Goal: Information Seeking & Learning: Learn about a topic

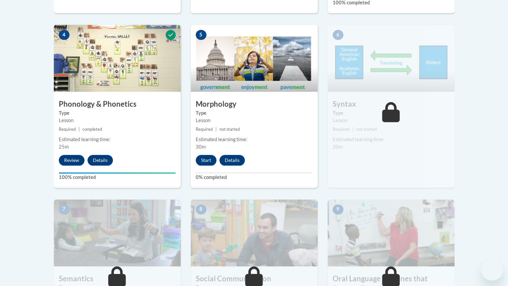
click at [202, 159] on button "Start" at bounding box center [206, 160] width 21 height 11
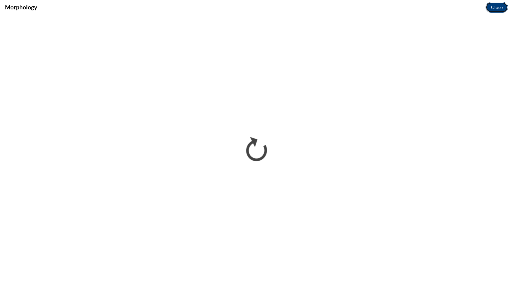
click at [494, 6] on button "Close" at bounding box center [497, 7] width 22 height 11
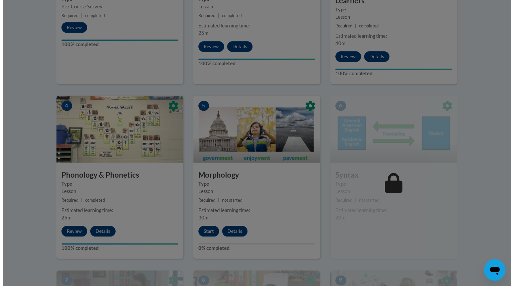
scroll to position [324, 0]
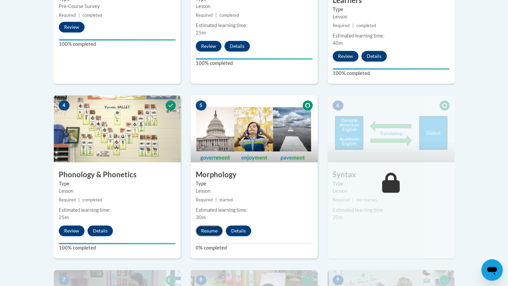
click at [208, 229] on button "Resume" at bounding box center [209, 230] width 27 height 11
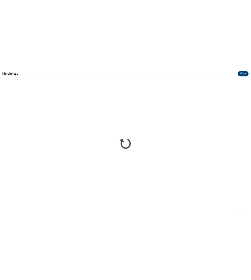
scroll to position [0, 0]
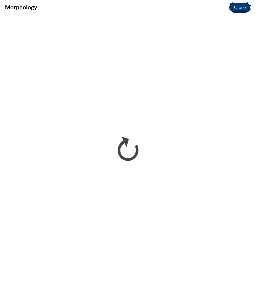
click at [240, 6] on button "Close" at bounding box center [240, 7] width 22 height 11
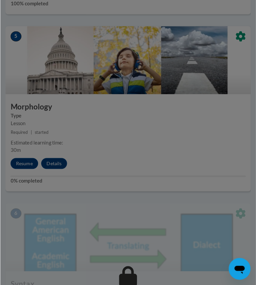
scroll to position [896, 0]
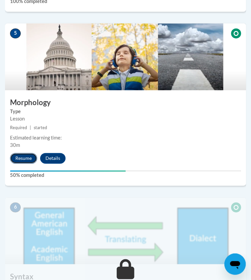
click at [20, 156] on button "Resume" at bounding box center [23, 158] width 27 height 11
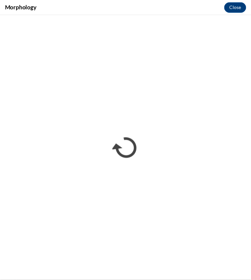
scroll to position [0, 0]
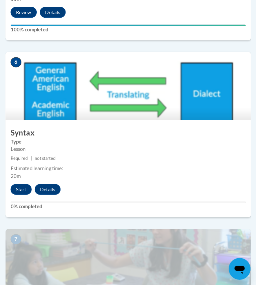
scroll to position [1043, 0]
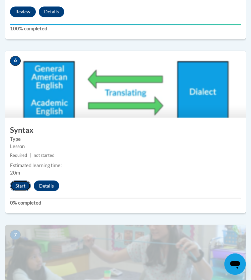
click at [17, 186] on button "Start" at bounding box center [20, 185] width 21 height 11
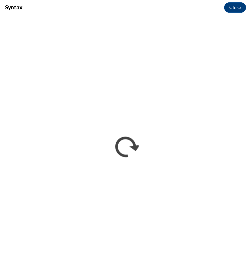
scroll to position [0, 0]
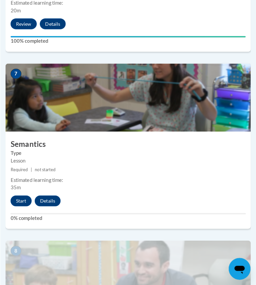
scroll to position [1221, 0]
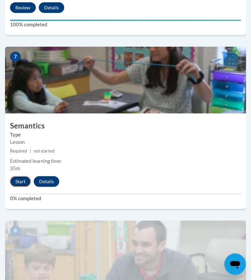
click at [24, 178] on button "Start" at bounding box center [20, 181] width 21 height 11
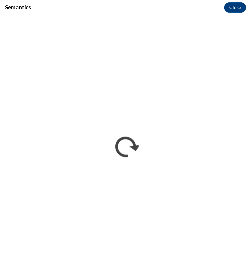
scroll to position [0, 0]
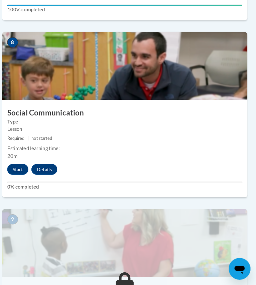
scroll to position [1411, 3]
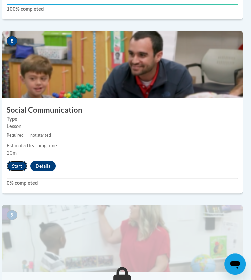
click at [13, 163] on button "Start" at bounding box center [17, 166] width 21 height 11
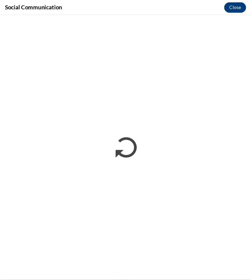
scroll to position [0, 0]
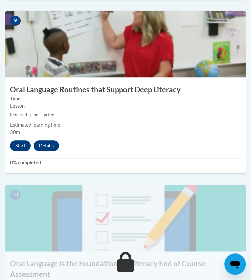
scroll to position [1595, 0]
